Goal: Information Seeking & Learning: Find contact information

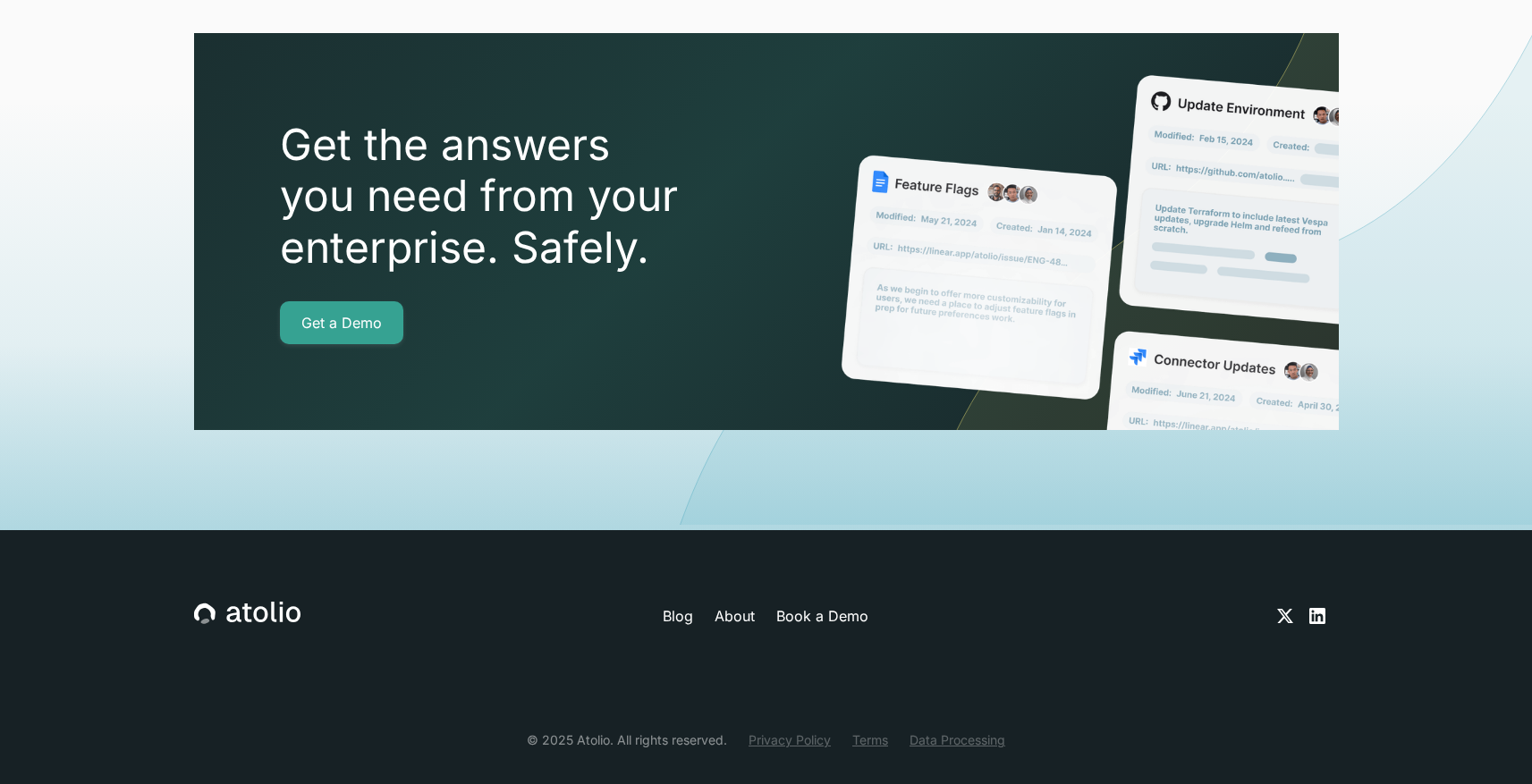
click at [777, 712] on div "Blog About Book a Demo © 2025 Atolio. All rights reserved. Privacy Policy Terms…" at bounding box center [766, 676] width 1145 height 291
click at [773, 730] on link "Privacy Policy" at bounding box center [789, 740] width 82 height 19
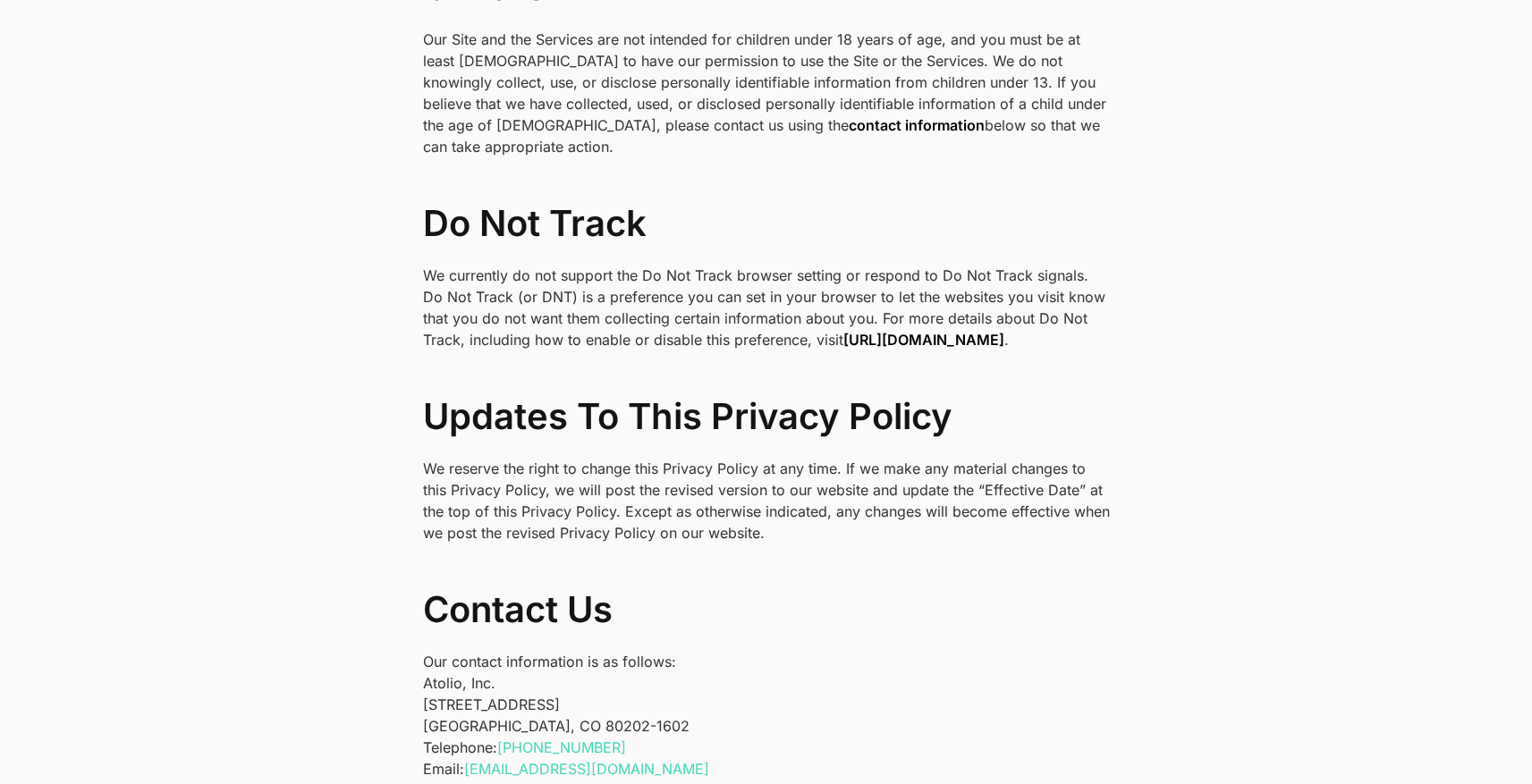
scroll to position [5947, 0]
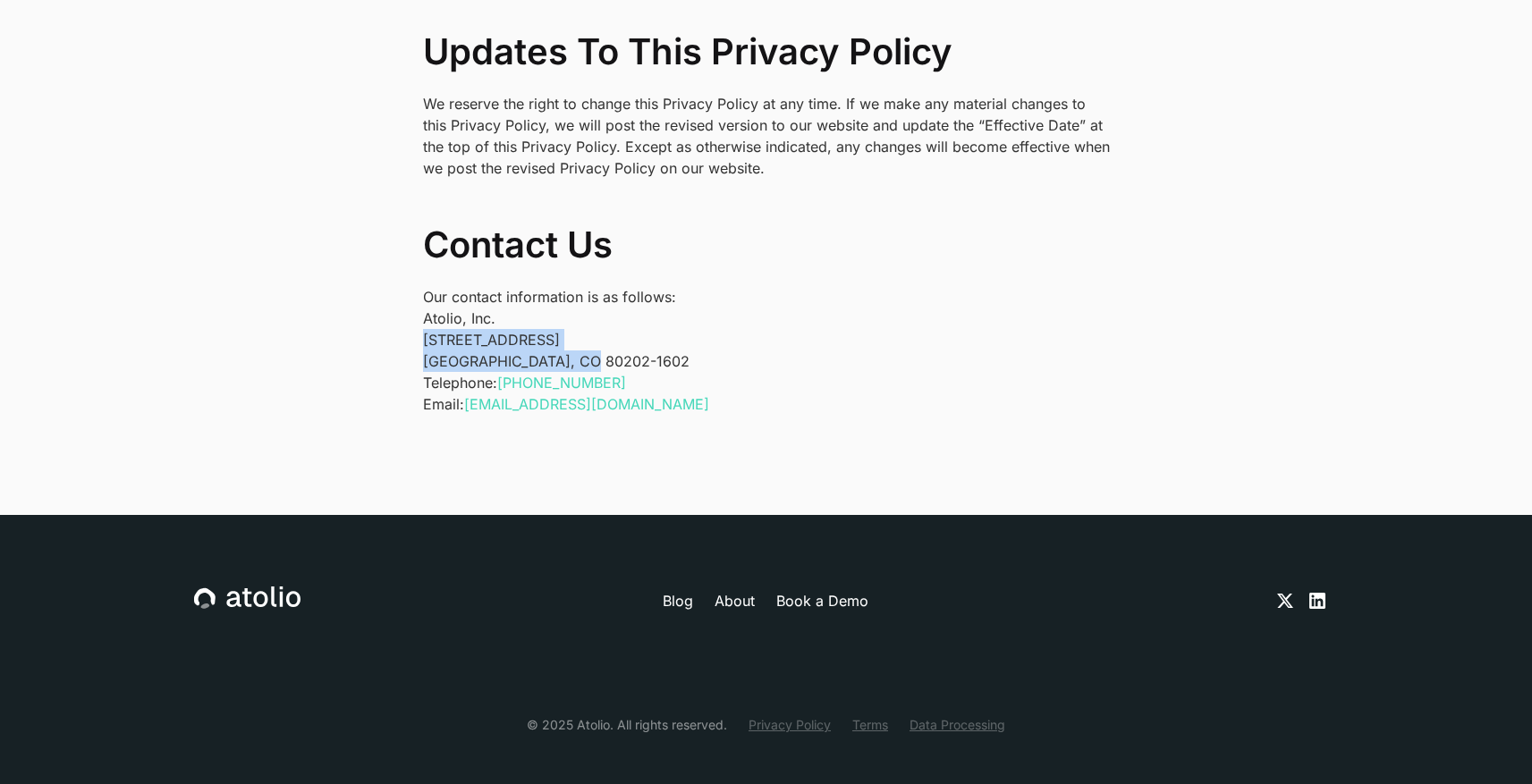
drag, startPoint x: 603, startPoint y: 346, endPoint x: 396, endPoint y: 320, distance: 208.6
copy p "1550 Larimer St #436 Denver, CO 80202-1602"
drag, startPoint x: 513, startPoint y: 296, endPoint x: 311, endPoint y: 294, distance: 202.0
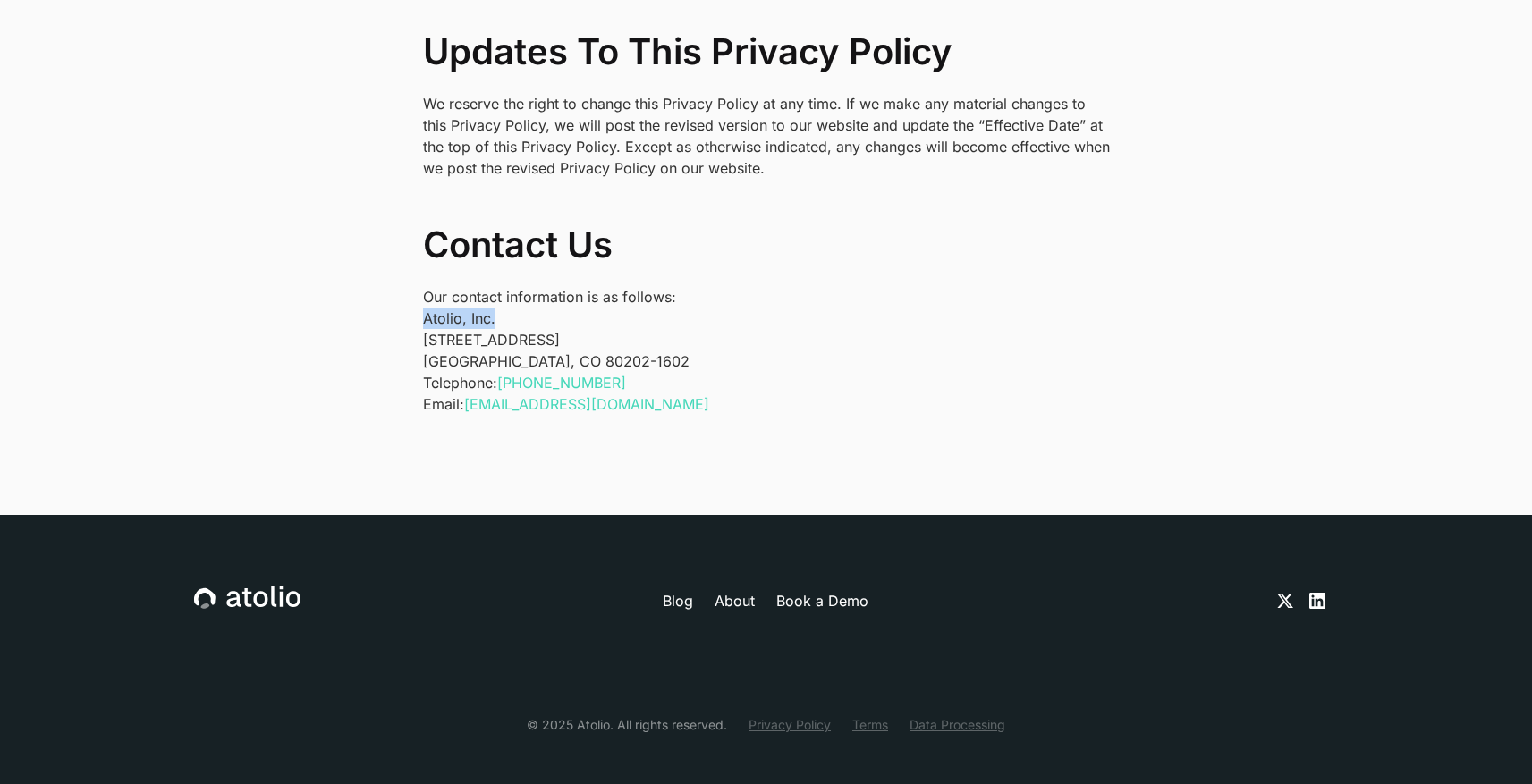
copy p "Atolio, Inc."
click at [738, 587] on div "Blog About Book a Demo" at bounding box center [766, 601] width 1145 height 28
click at [739, 591] on link "About" at bounding box center [734, 601] width 41 height 22
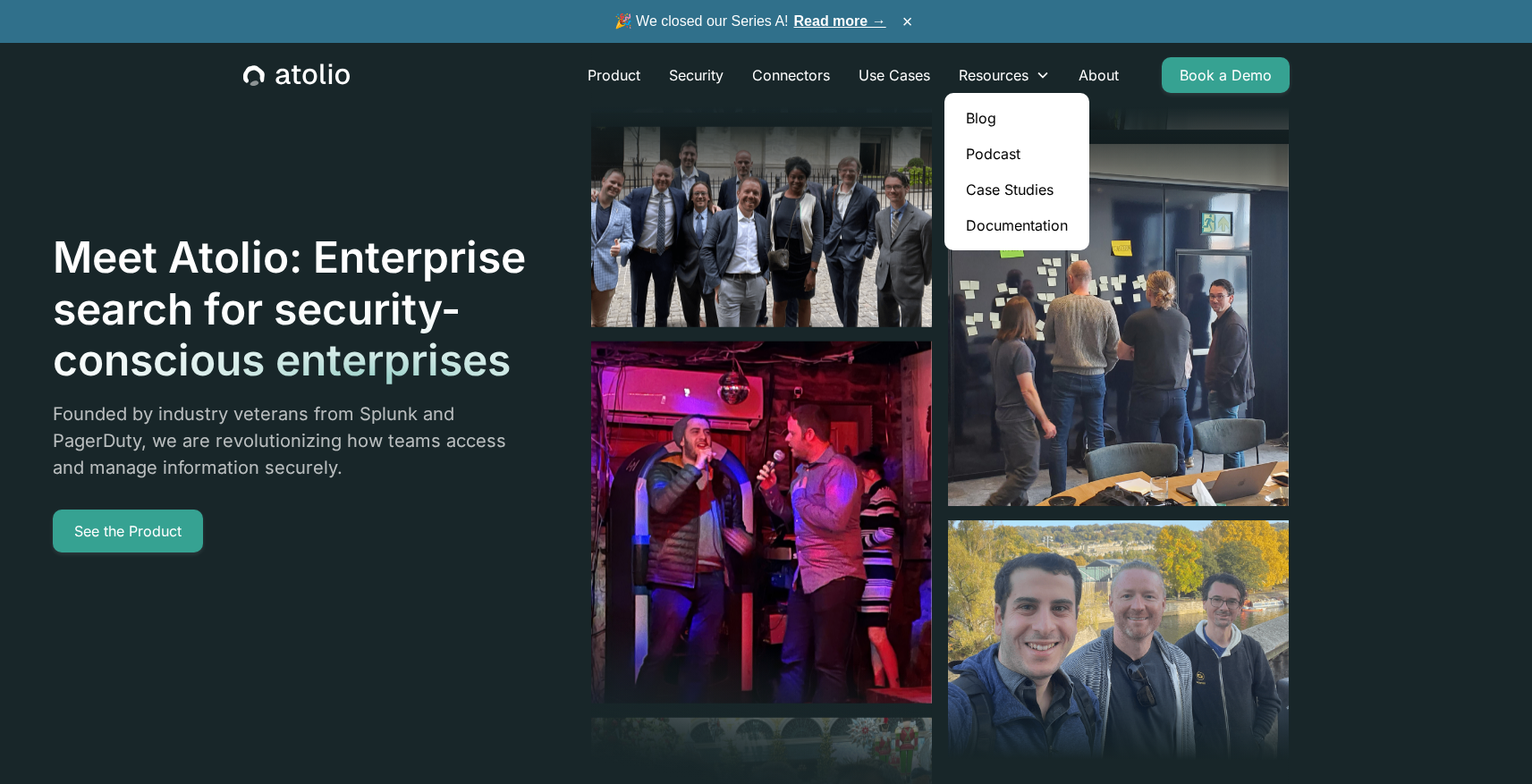
click at [978, 102] on link "Blog" at bounding box center [1017, 118] width 130 height 36
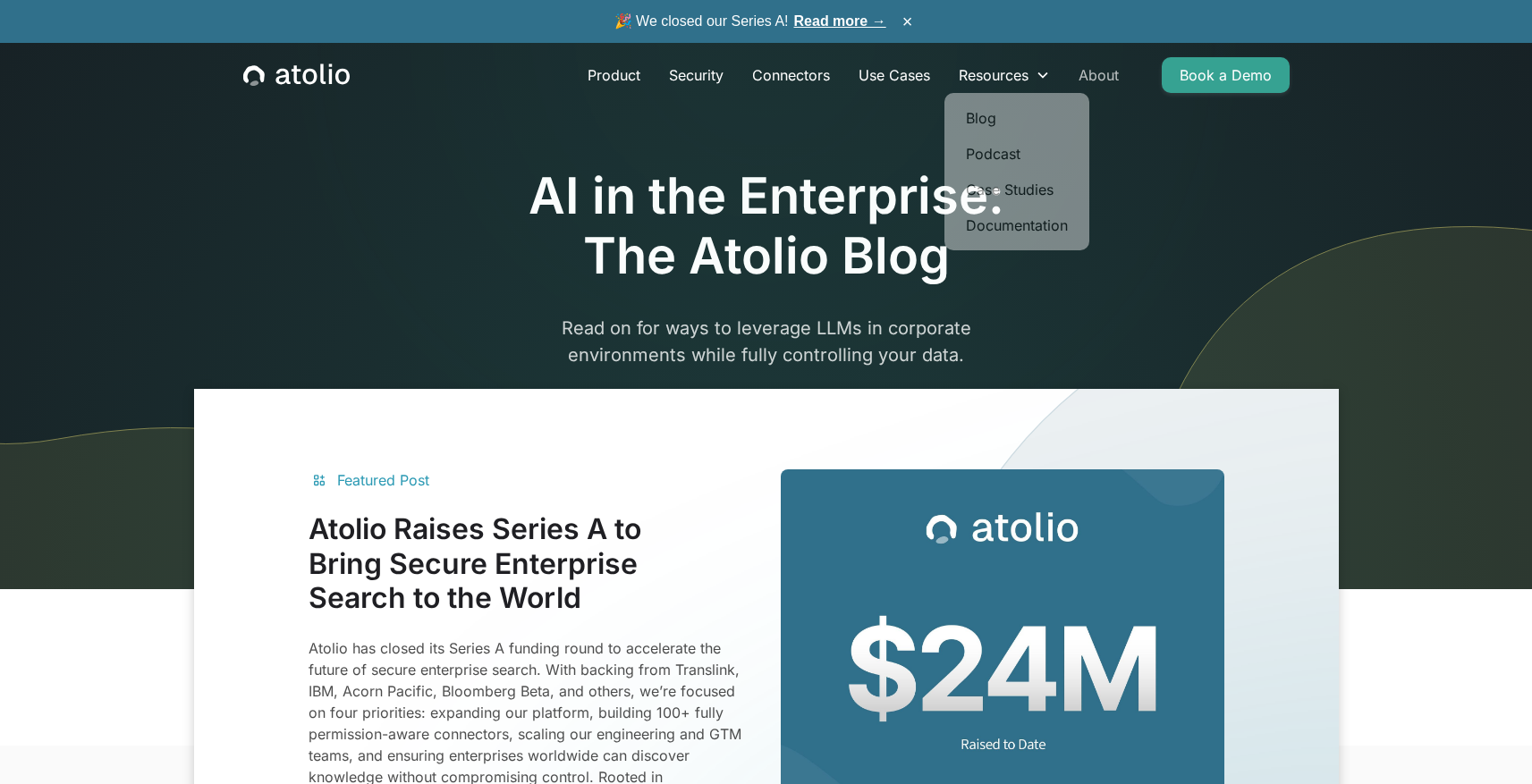
click at [1110, 66] on link "About" at bounding box center [1099, 75] width 69 height 36
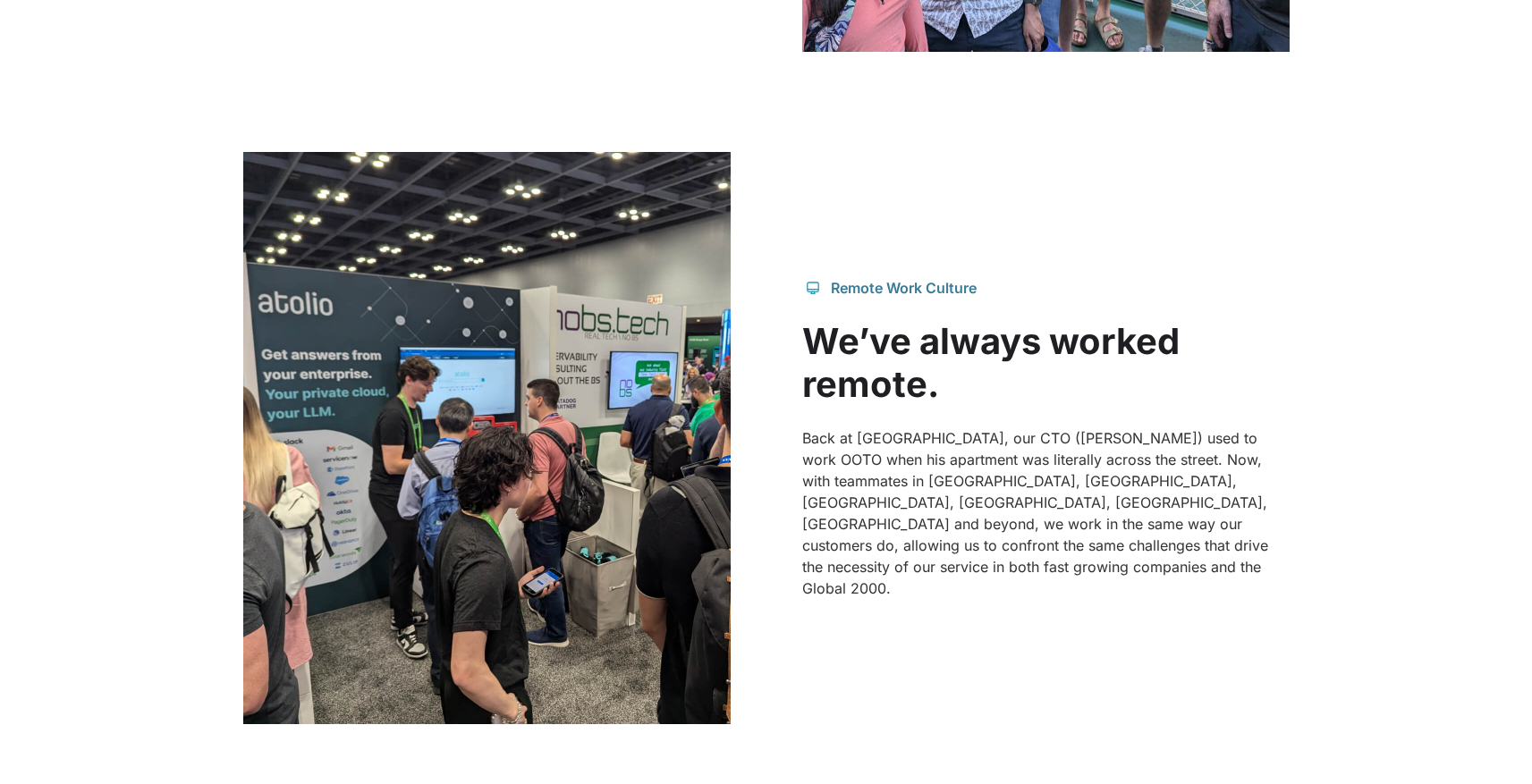
scroll to position [2532, 0]
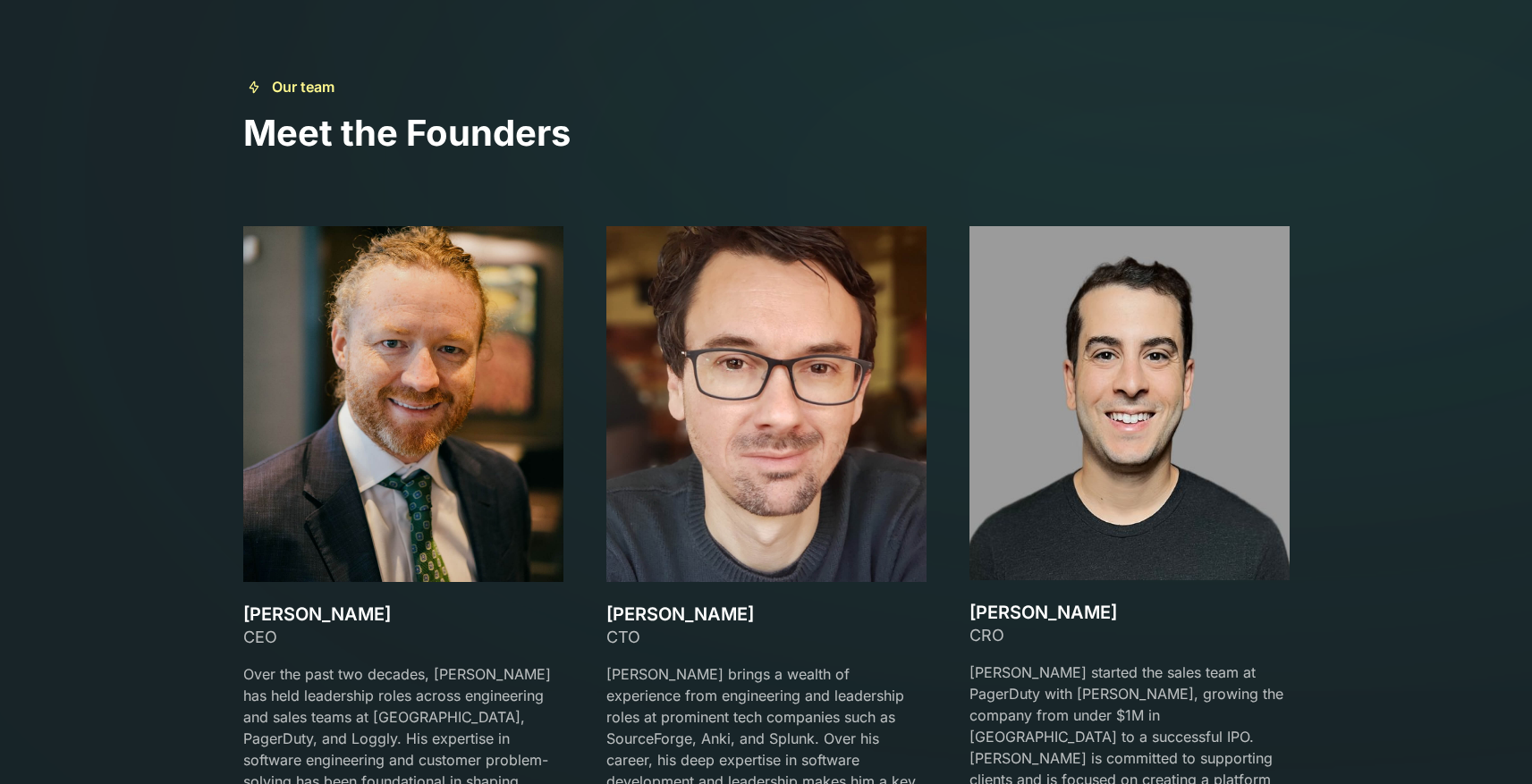
click at [234, 606] on div "Our team Meet the Founders David Lanstein CEO Over the past two decades, David …" at bounding box center [766, 499] width 1089 height 845
copy h3 "[PERSON_NAME]"
click at [295, 642] on div "CEO" at bounding box center [403, 637] width 320 height 25
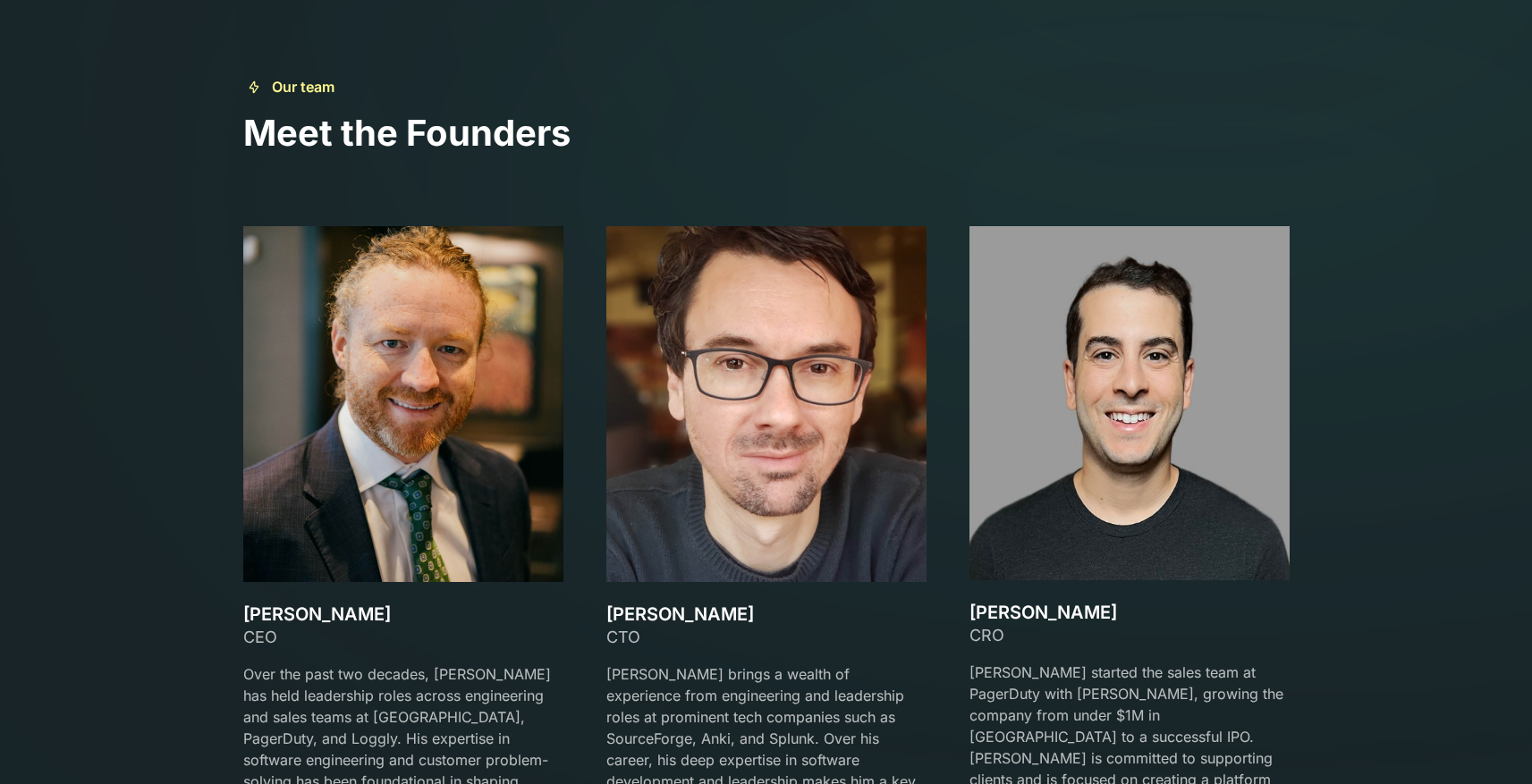
click at [295, 642] on div "CEO" at bounding box center [403, 637] width 320 height 25
copy div "CEO"
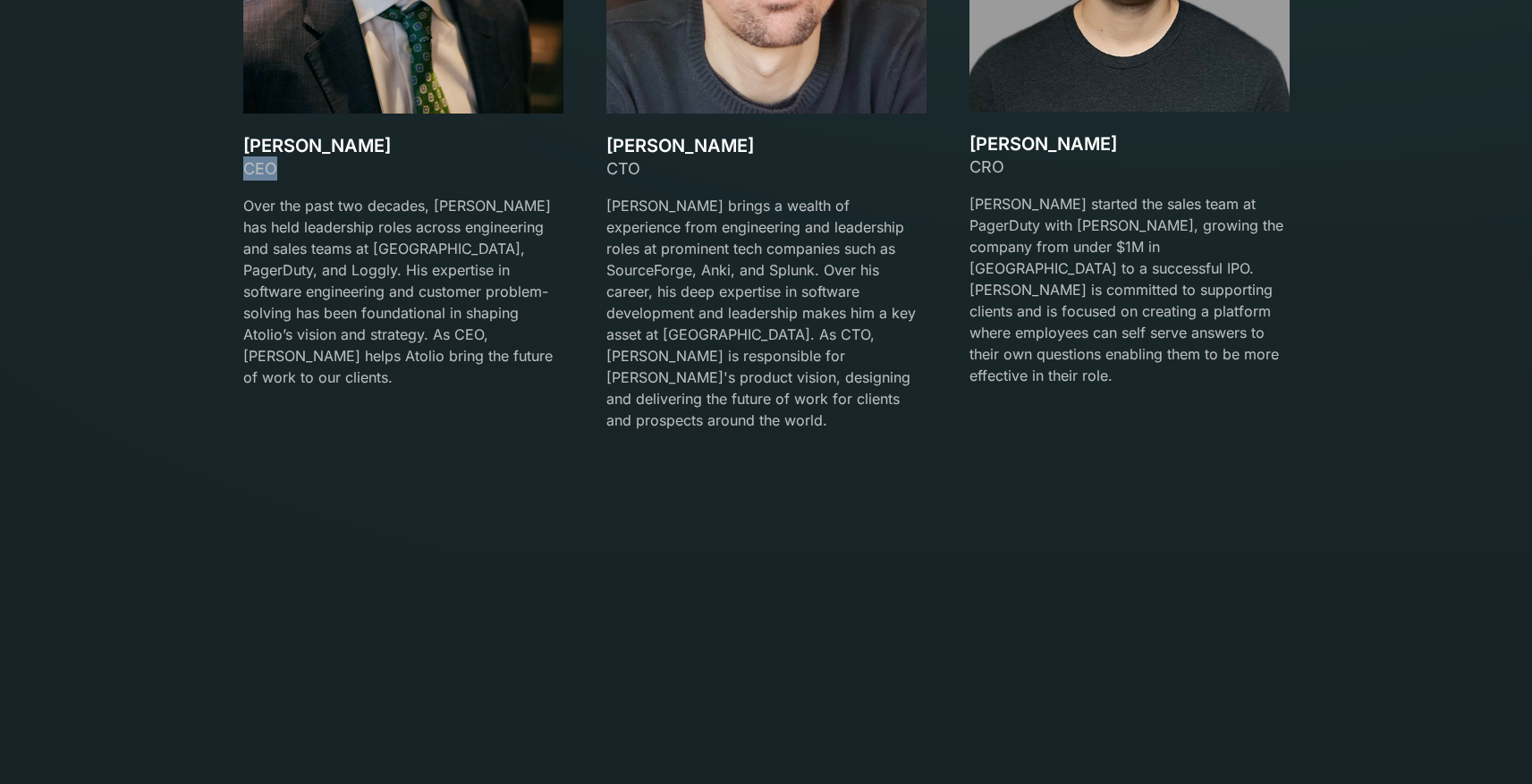
scroll to position [3131, 0]
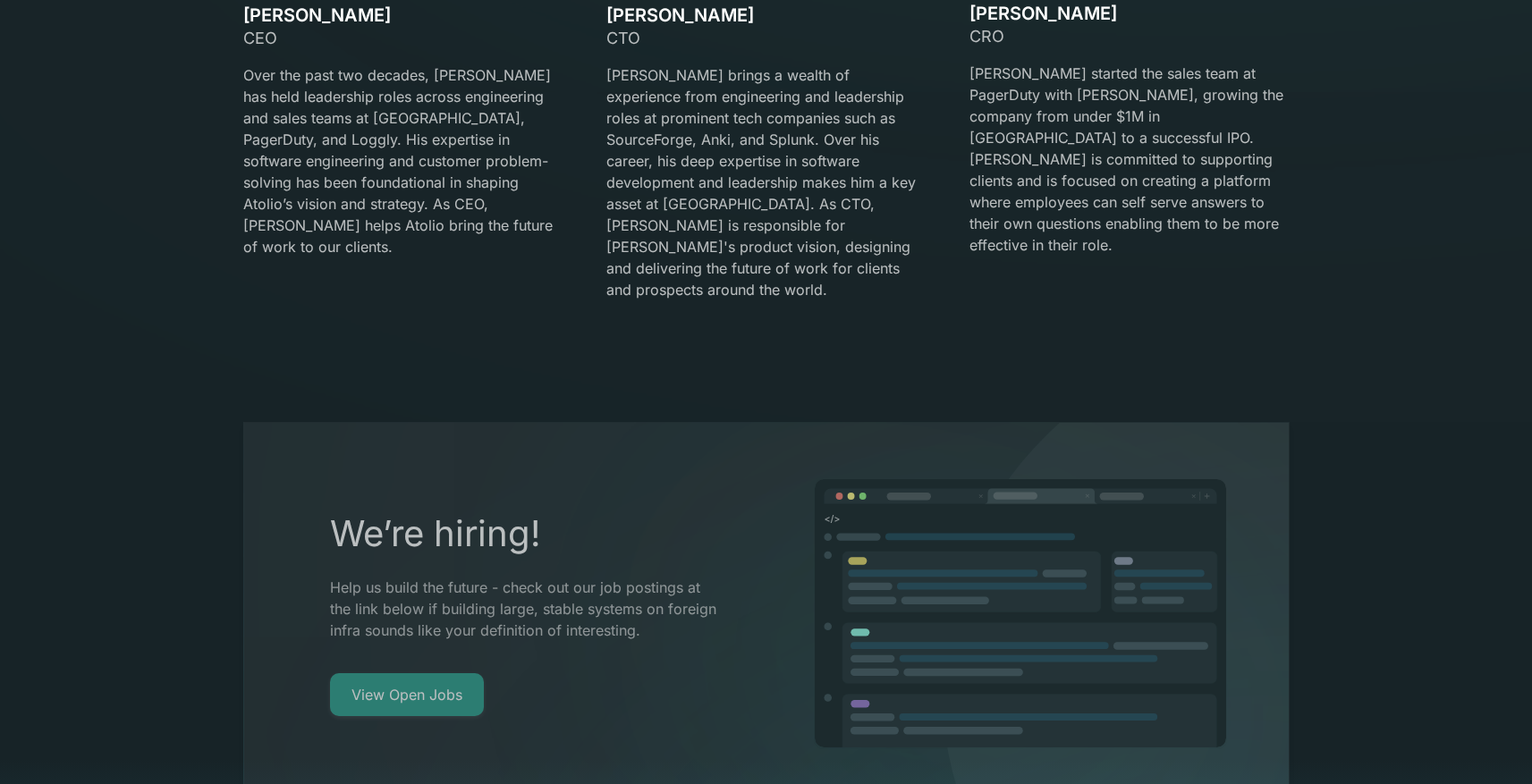
click at [312, 159] on p "Over the past two decades, David has held leadership roles across engineering a…" at bounding box center [403, 160] width 320 height 193
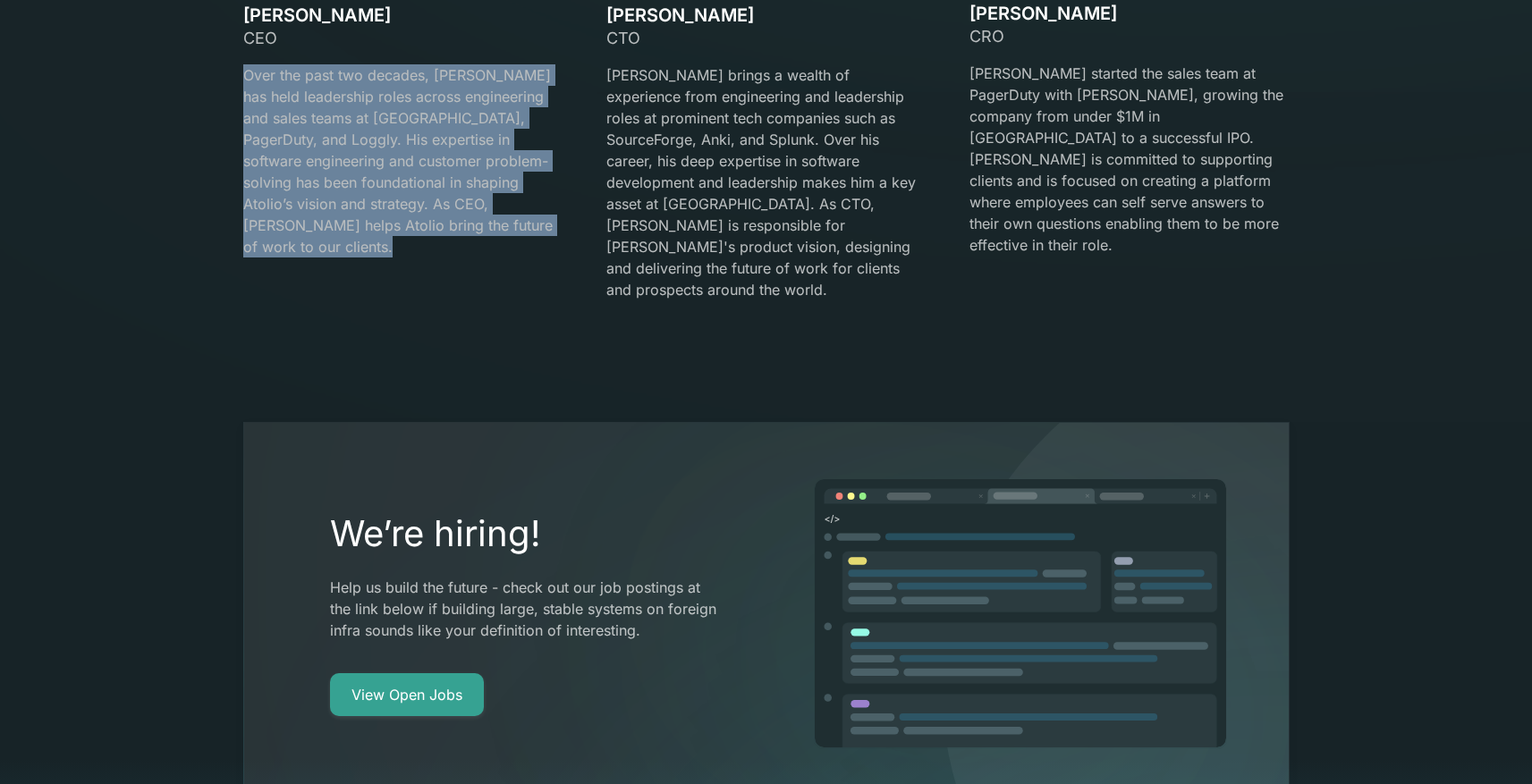
click at [312, 159] on p "Over the past two decades, David has held leadership roles across engineering a…" at bounding box center [403, 160] width 320 height 193
copy p "Over the past two decades, David has held leadership roles across engineering a…"
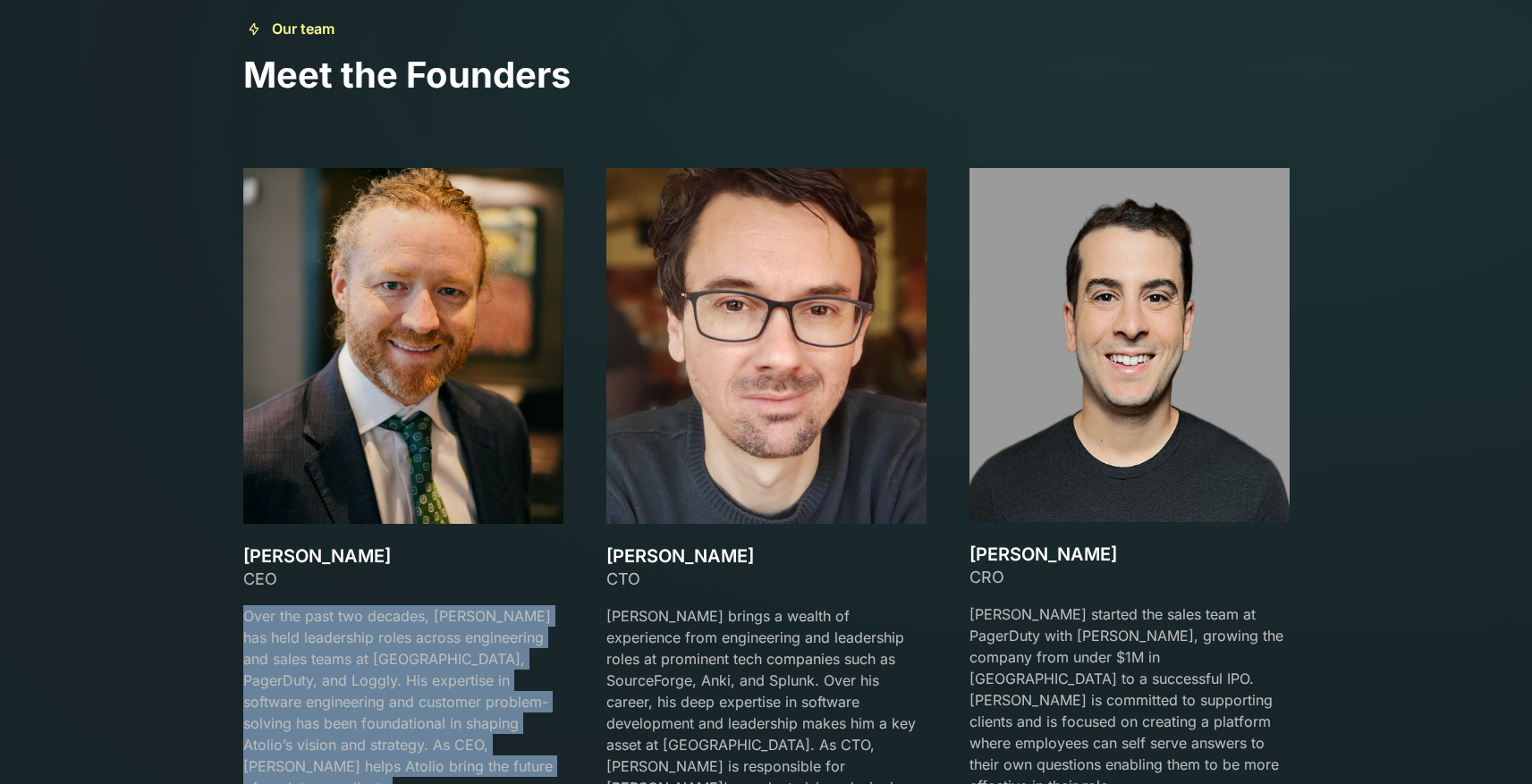
scroll to position [2538, 0]
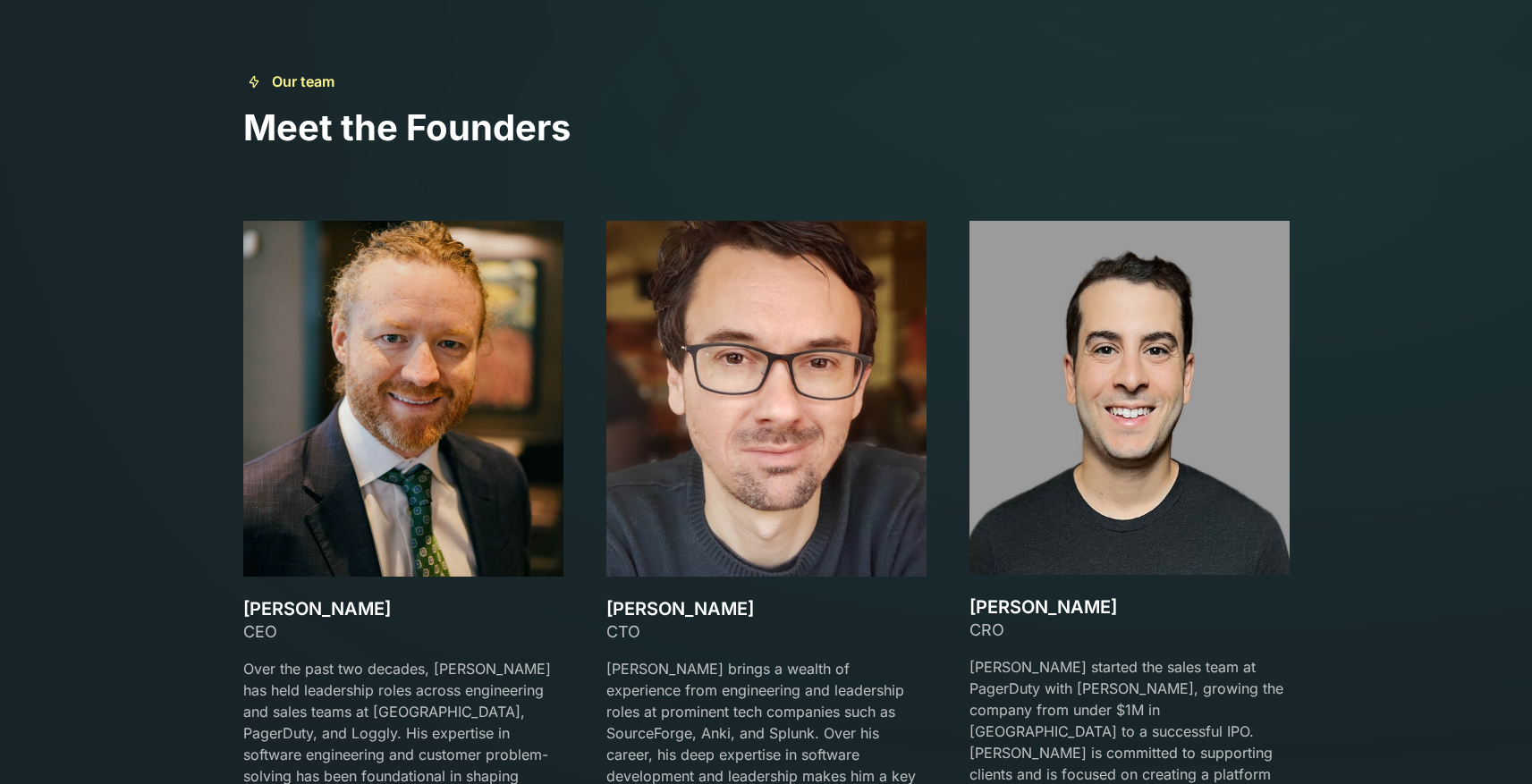
click at [700, 591] on div "Gareth Watts CTO Gareth brings a wealth of experience from engineering and lead…" at bounding box center [766, 568] width 320 height 694
copy h3 "Gareth Watts"
click at [631, 642] on div "CTO" at bounding box center [766, 632] width 320 height 25
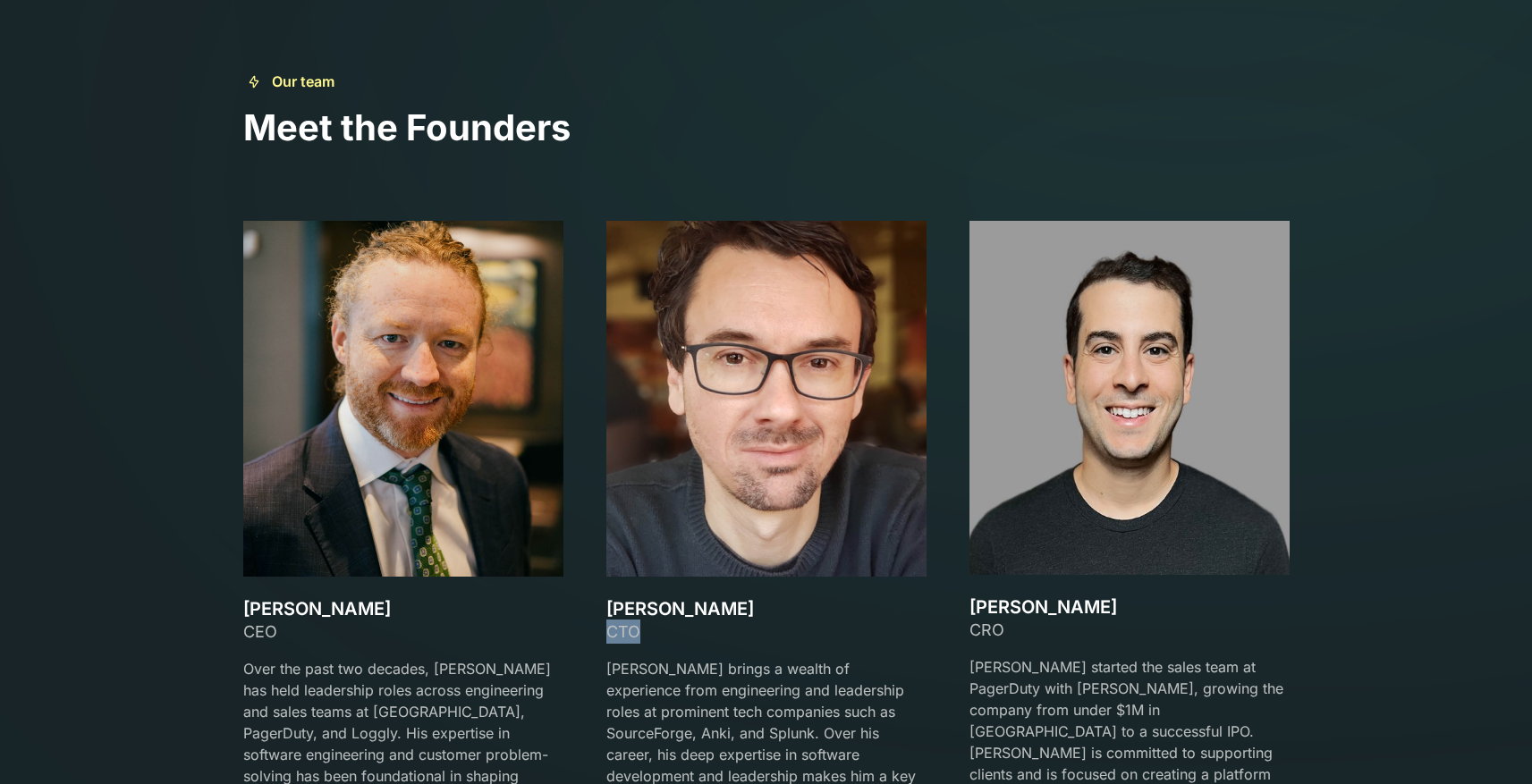
click at [631, 642] on div "CTO" at bounding box center [766, 632] width 320 height 25
copy div "CTO"
click at [727, 687] on p "Gareth brings a wealth of experience from engineering and leadership roles at p…" at bounding box center [766, 776] width 320 height 236
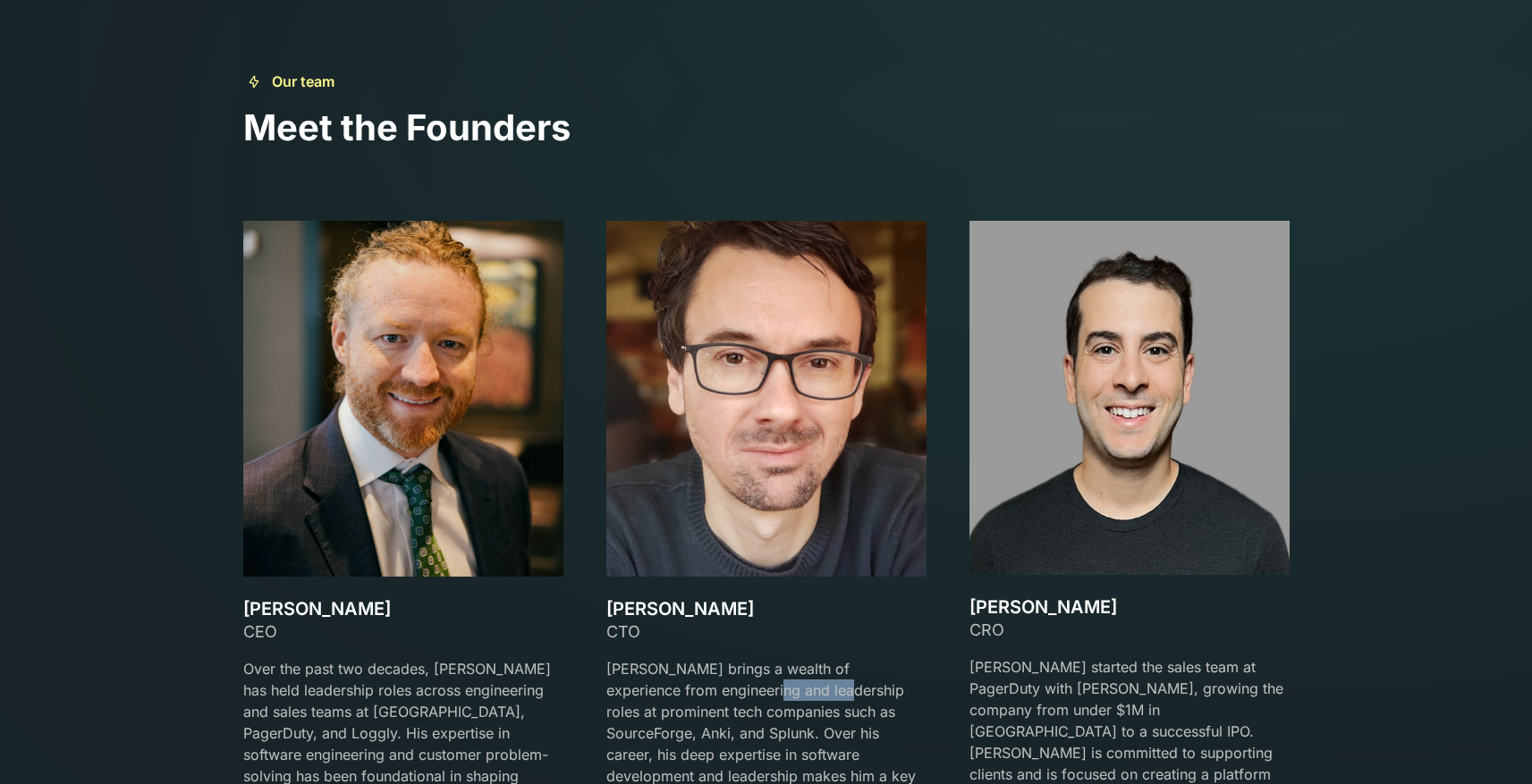
click at [727, 687] on p "Gareth brings a wealth of experience from engineering and leadership roles at p…" at bounding box center [766, 776] width 320 height 236
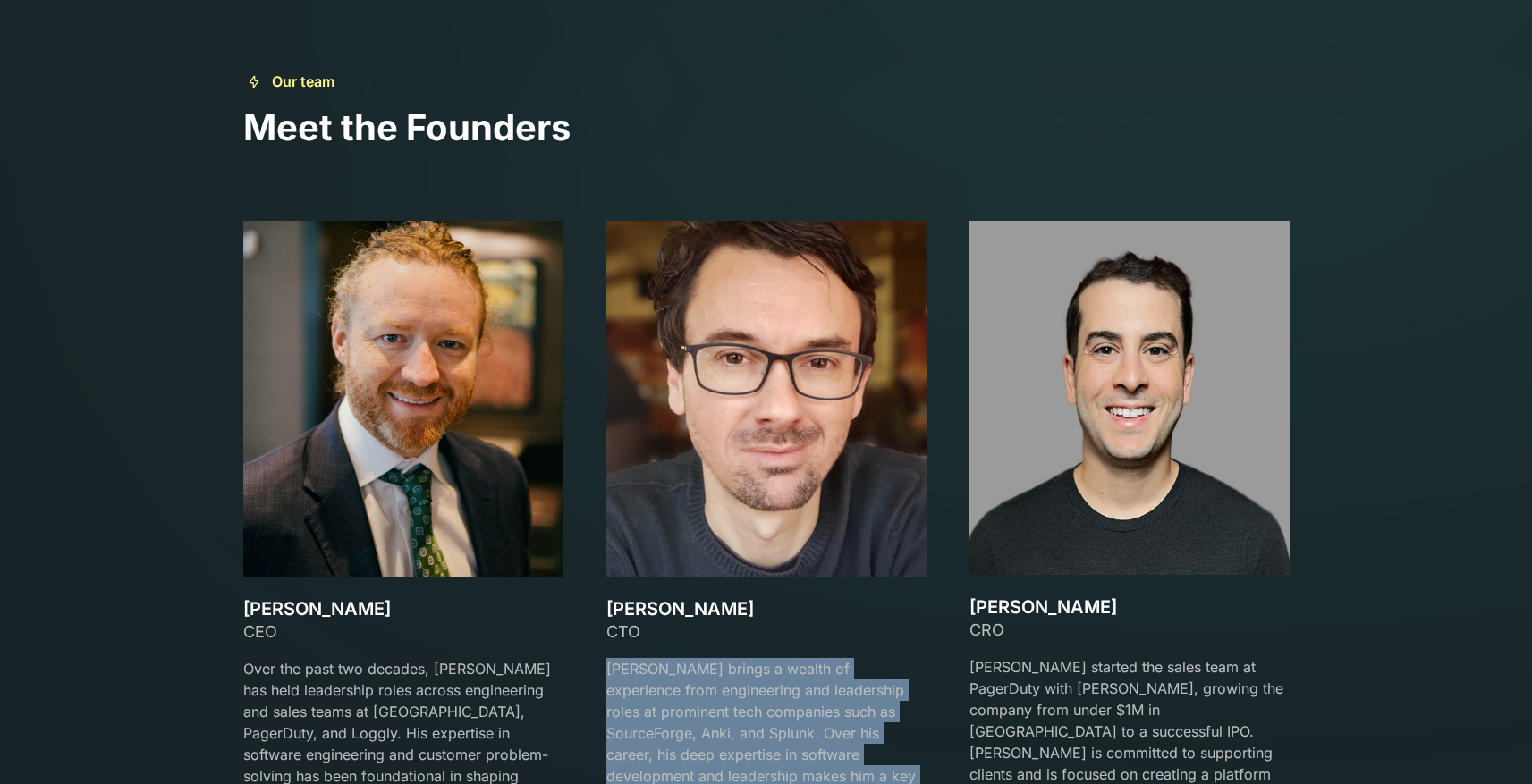
click at [727, 687] on p "Gareth brings a wealth of experience from engineering and leadership roles at p…" at bounding box center [766, 776] width 320 height 236
copy p "Gareth brings a wealth of experience from engineering and leadership roles at p…"
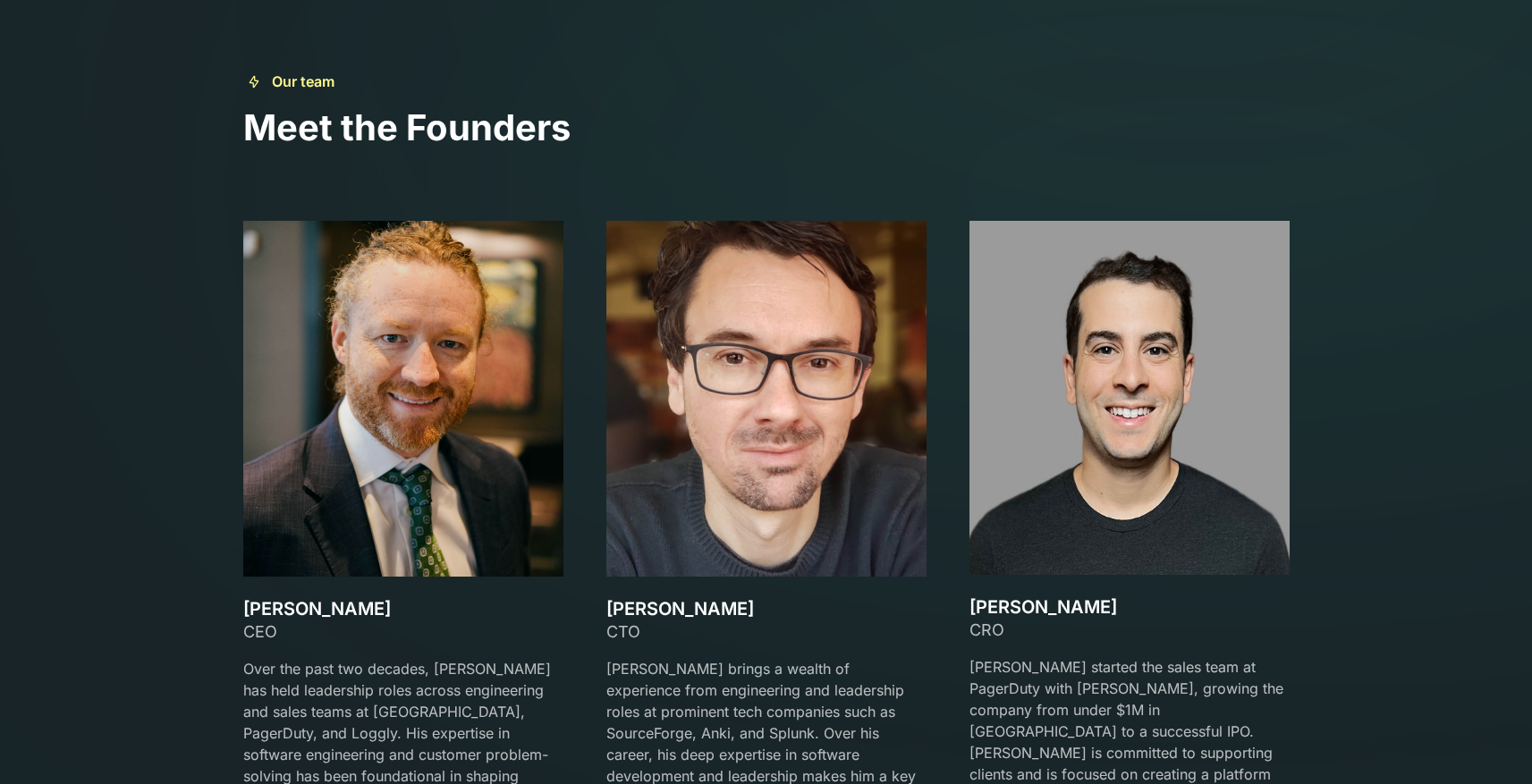
click at [627, 591] on div "Gareth Watts CTO Gareth brings a wealth of experience from engineering and lead…" at bounding box center [766, 568] width 320 height 694
copy h3 "Gareth Watts"
click at [609, 640] on div "CTO" at bounding box center [766, 632] width 320 height 25
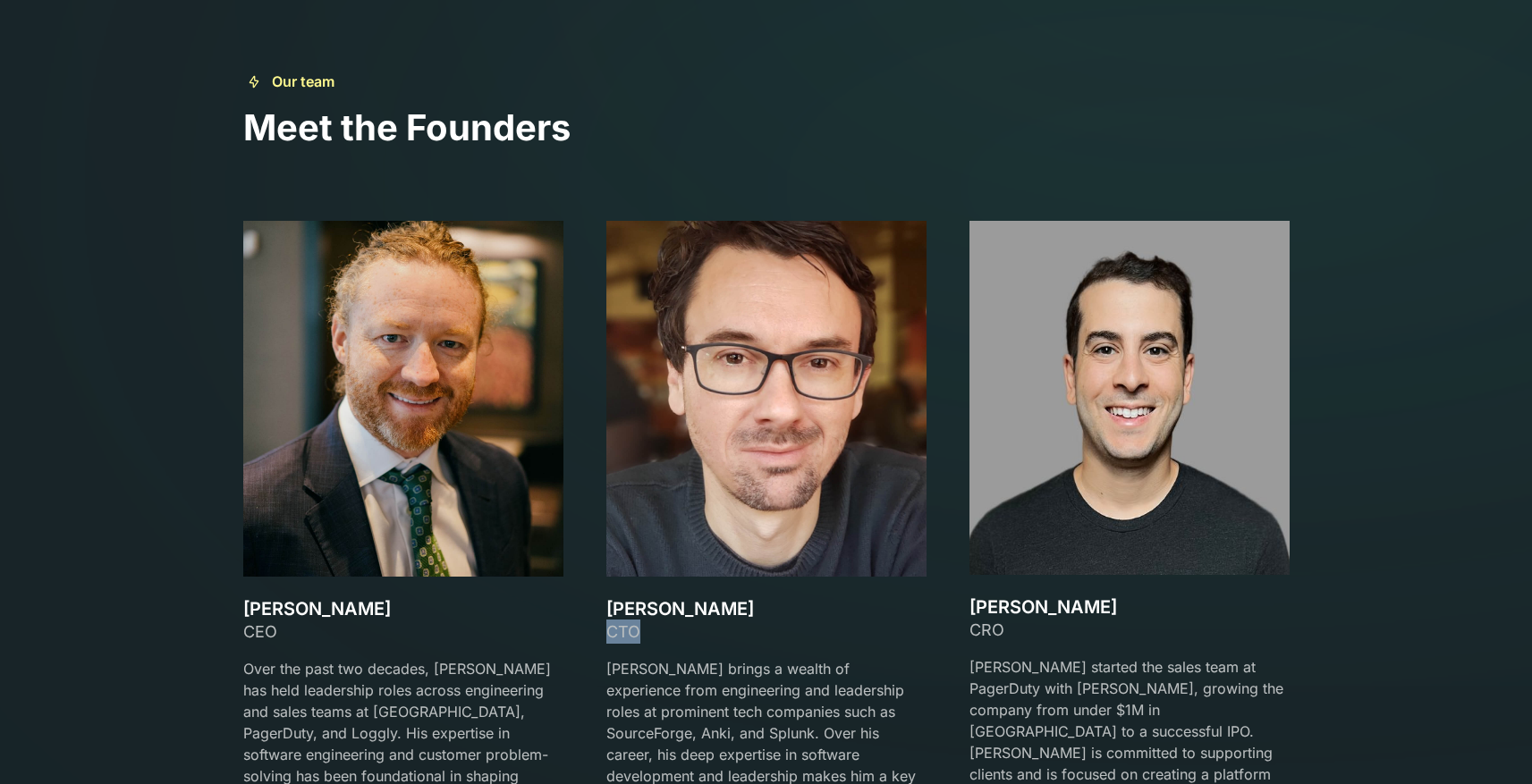
click at [609, 640] on div "CTO" at bounding box center [766, 632] width 320 height 25
click at [685, 711] on p "Gareth brings a wealth of experience from engineering and leadership roles at p…" at bounding box center [766, 776] width 320 height 236
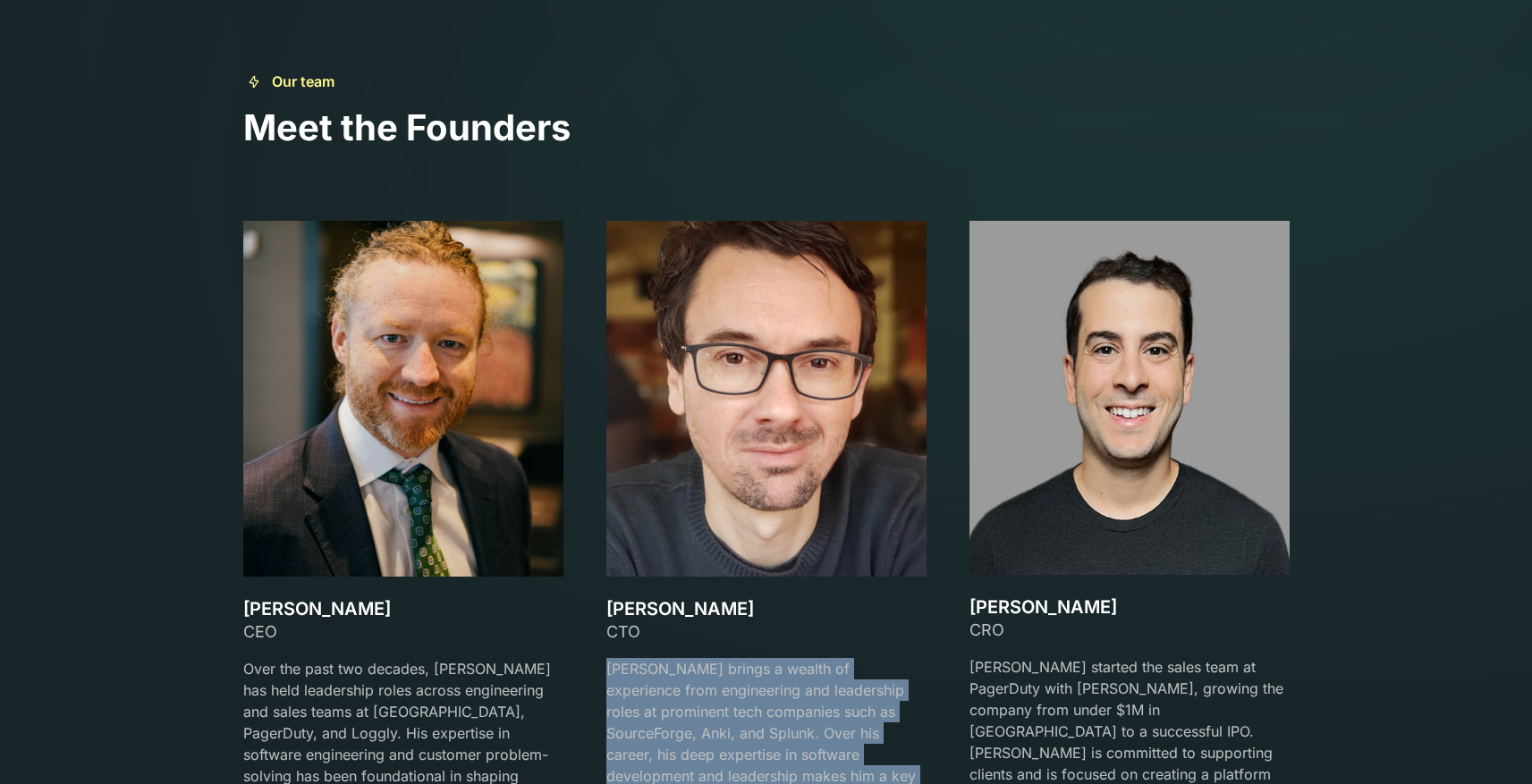
click at [685, 711] on p "Gareth brings a wealth of experience from engineering and leadership roles at p…" at bounding box center [766, 776] width 320 height 236
copy p "Gareth brings a wealth of experience from engineering and leadership roles at p…"
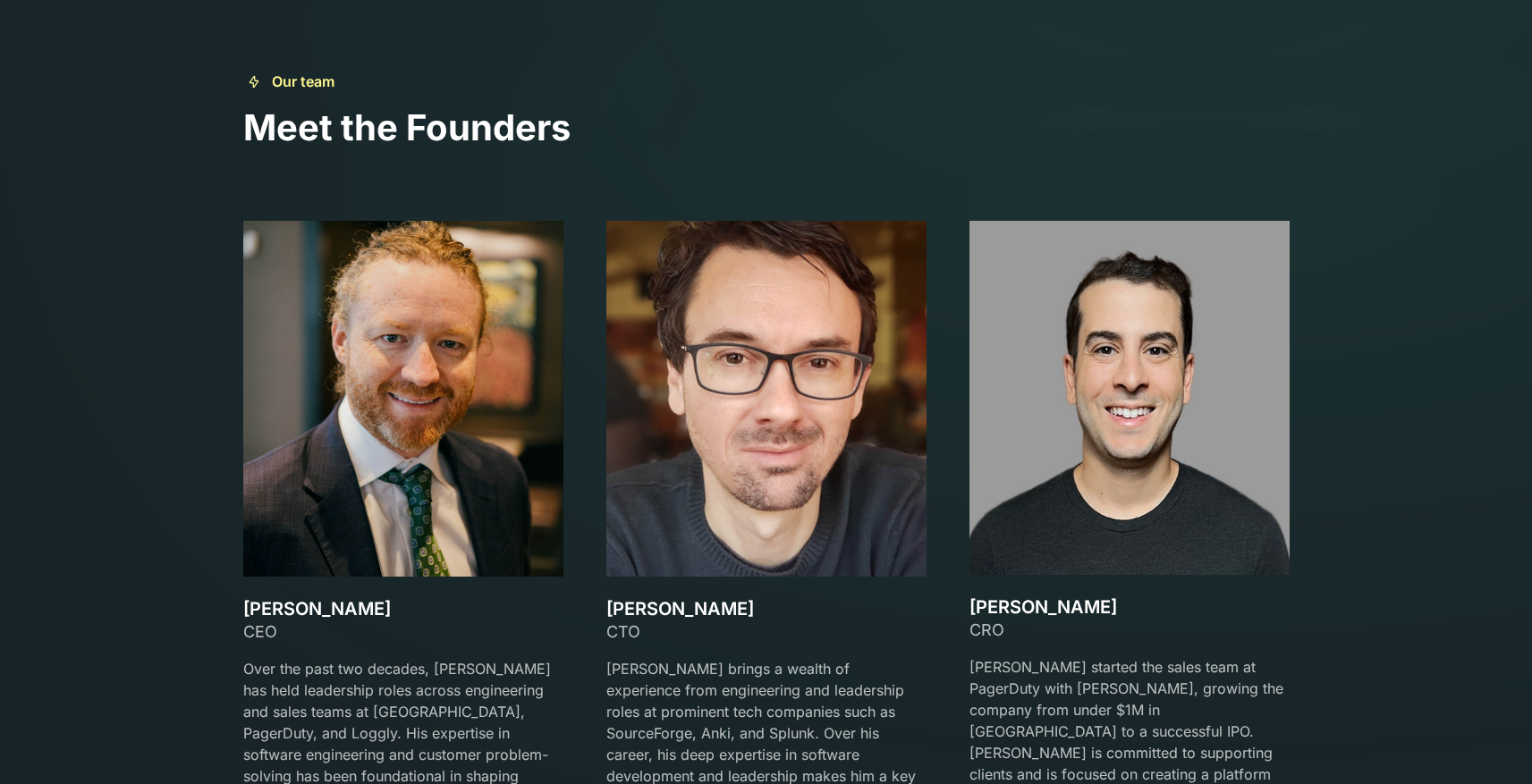
click at [1007, 611] on h3 "[PERSON_NAME]" at bounding box center [1129, 607] width 320 height 22
copy h3 "[PERSON_NAME]"
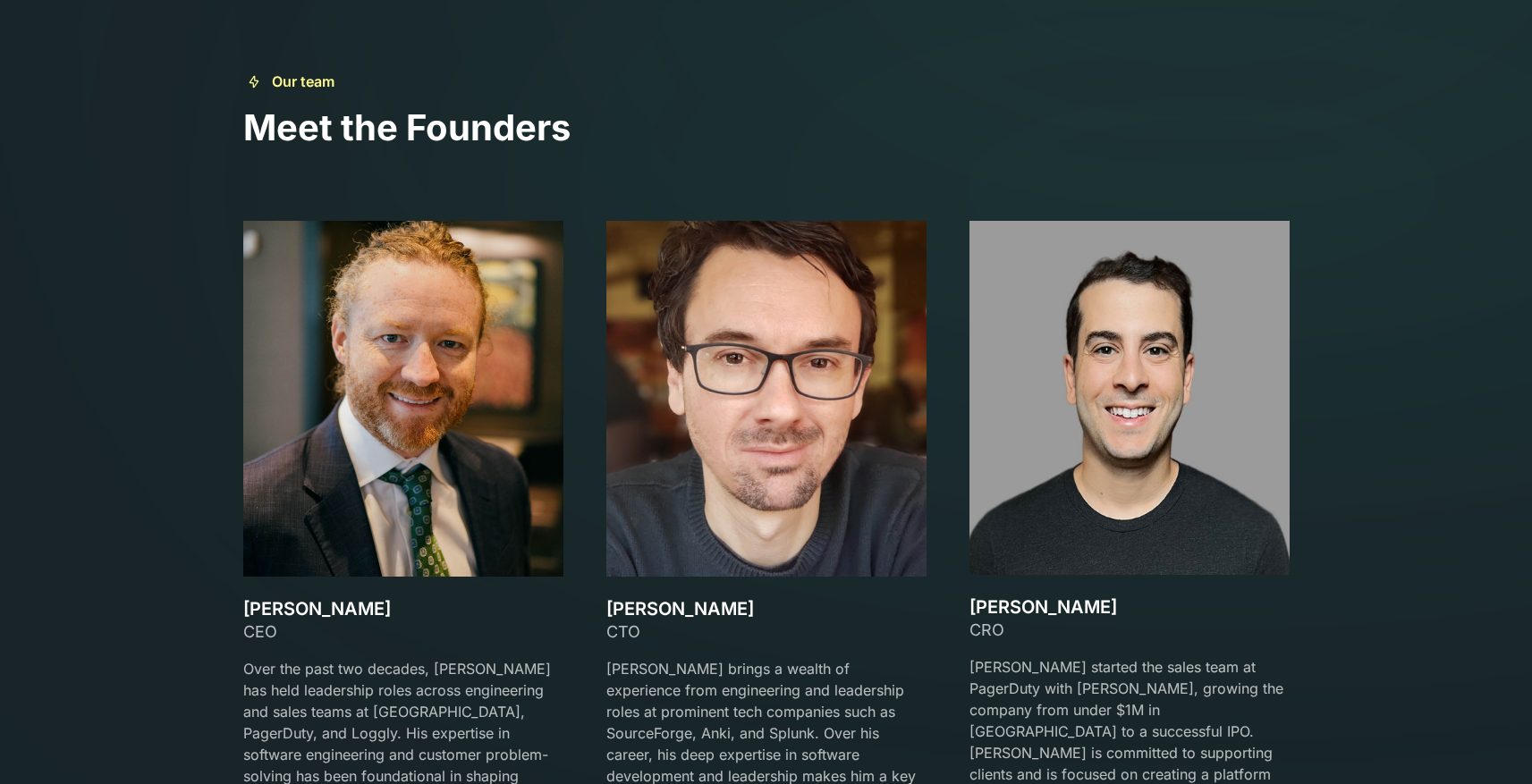
click at [985, 629] on div "CRO" at bounding box center [1129, 630] width 320 height 25
copy div "CRO"
click at [1081, 671] on p "Mark started the sales team at PagerDuty with David Lanstein, growing the compa…" at bounding box center [1129, 753] width 320 height 193
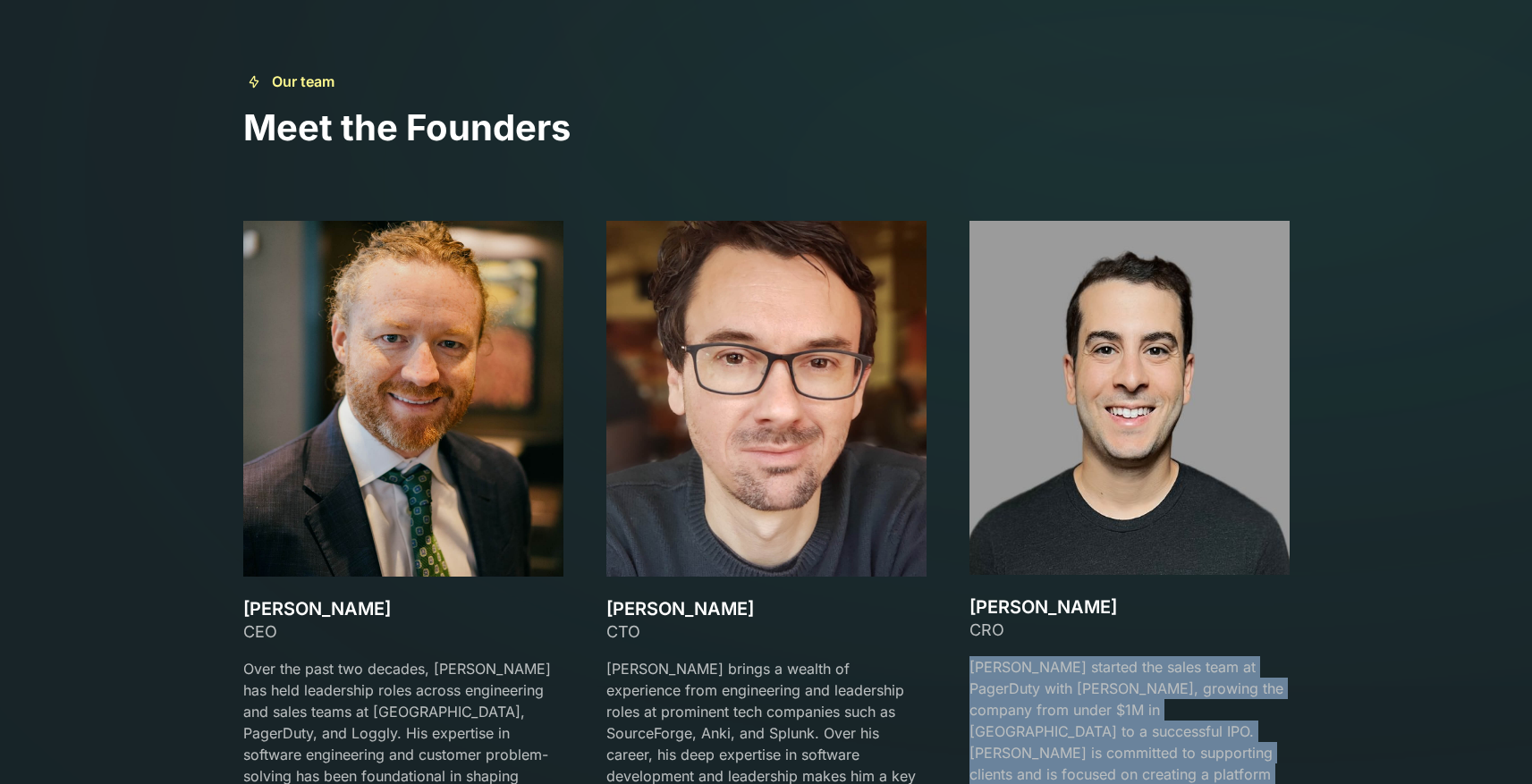
click at [1081, 671] on p "Mark started the sales team at PagerDuty with David Lanstein, growing the compa…" at bounding box center [1129, 753] width 320 height 193
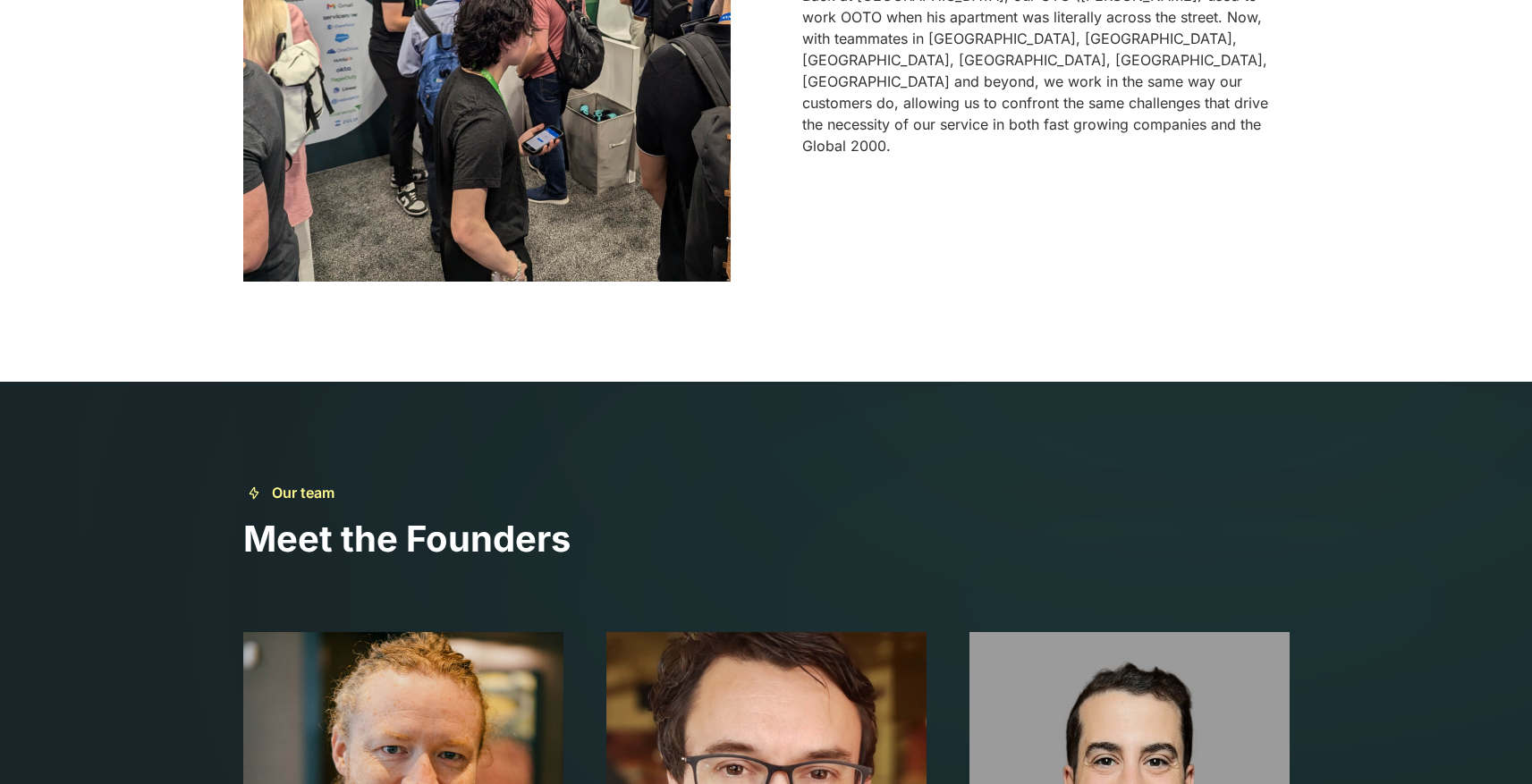
scroll to position [1353, 0]
